Goal: Register for event/course

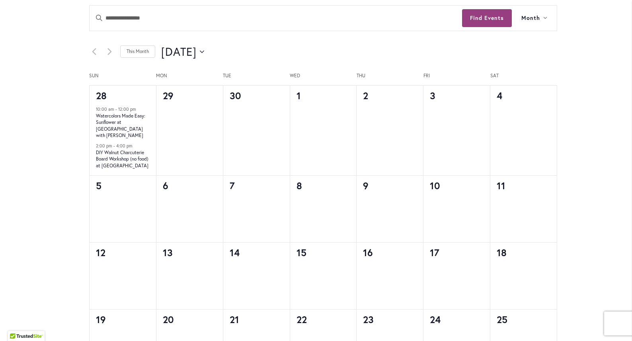
scroll to position [445, 0]
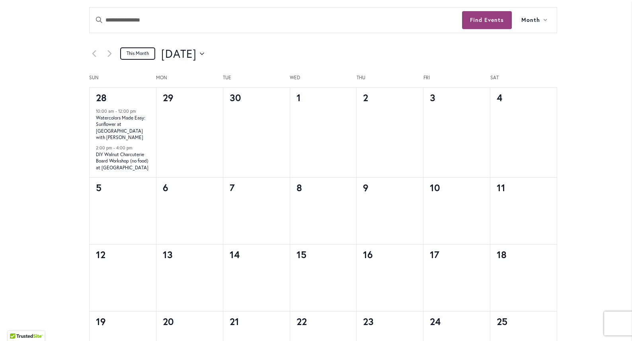
click at [137, 53] on link "This Month" at bounding box center [137, 53] width 35 height 12
click at [204, 53] on button "[DATE] [DATE]" at bounding box center [182, 54] width 43 height 16
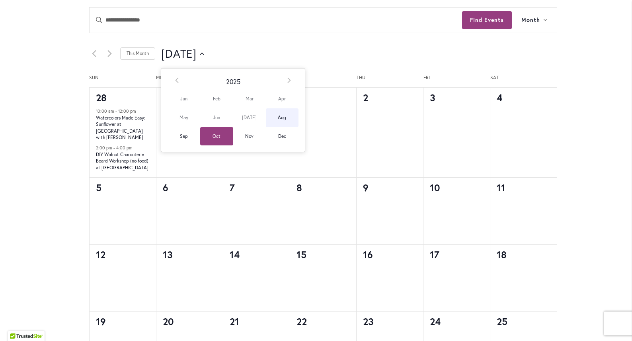
click at [279, 119] on span "Aug" at bounding box center [282, 117] width 33 height 19
type input "********"
click at [278, 118] on span "Aug" at bounding box center [282, 117] width 33 height 19
click at [120, 54] on link "This Month" at bounding box center [137, 53] width 35 height 12
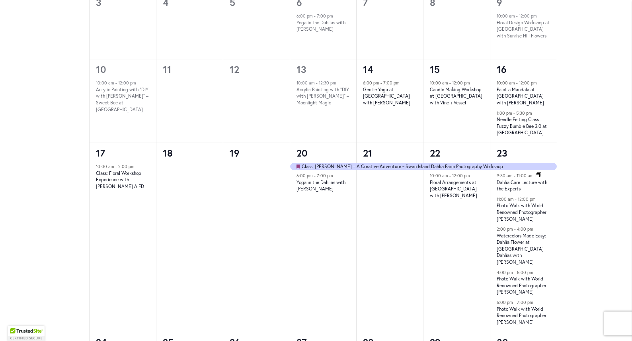
scroll to position [576, 0]
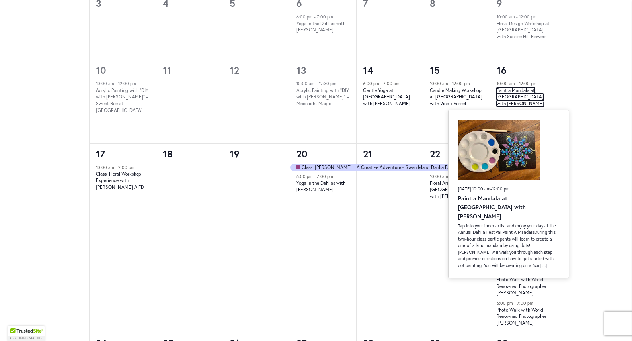
click at [513, 91] on link "Paint a Mandala at Swan Island Dahlias with Melissa Trujillo" at bounding box center [520, 97] width 47 height 20
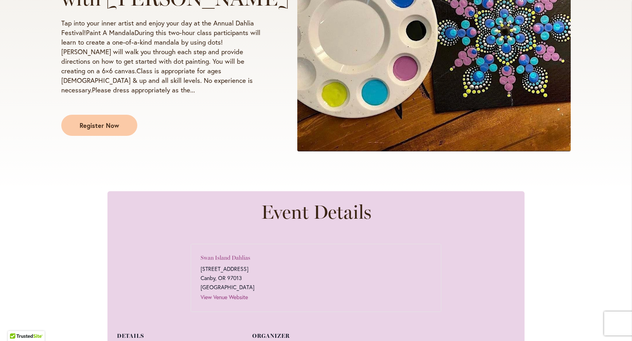
scroll to position [258, 0]
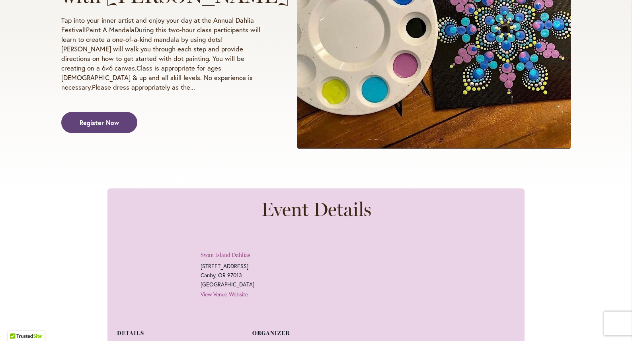
click at [88, 121] on span "Register Now" at bounding box center [99, 122] width 39 height 9
